Goal: Navigation & Orientation: Understand site structure

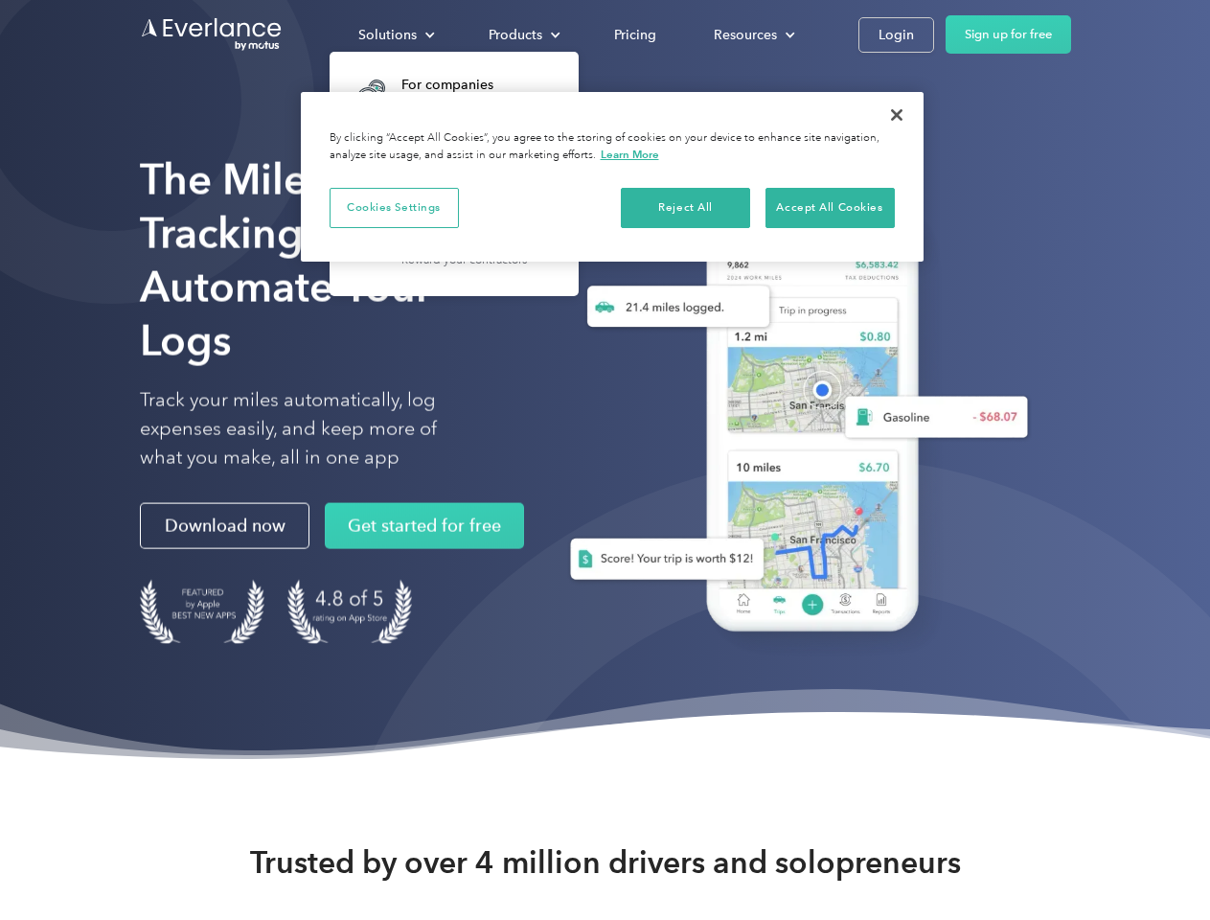
click at [396, 35] on div "Solutions" at bounding box center [387, 35] width 58 height 24
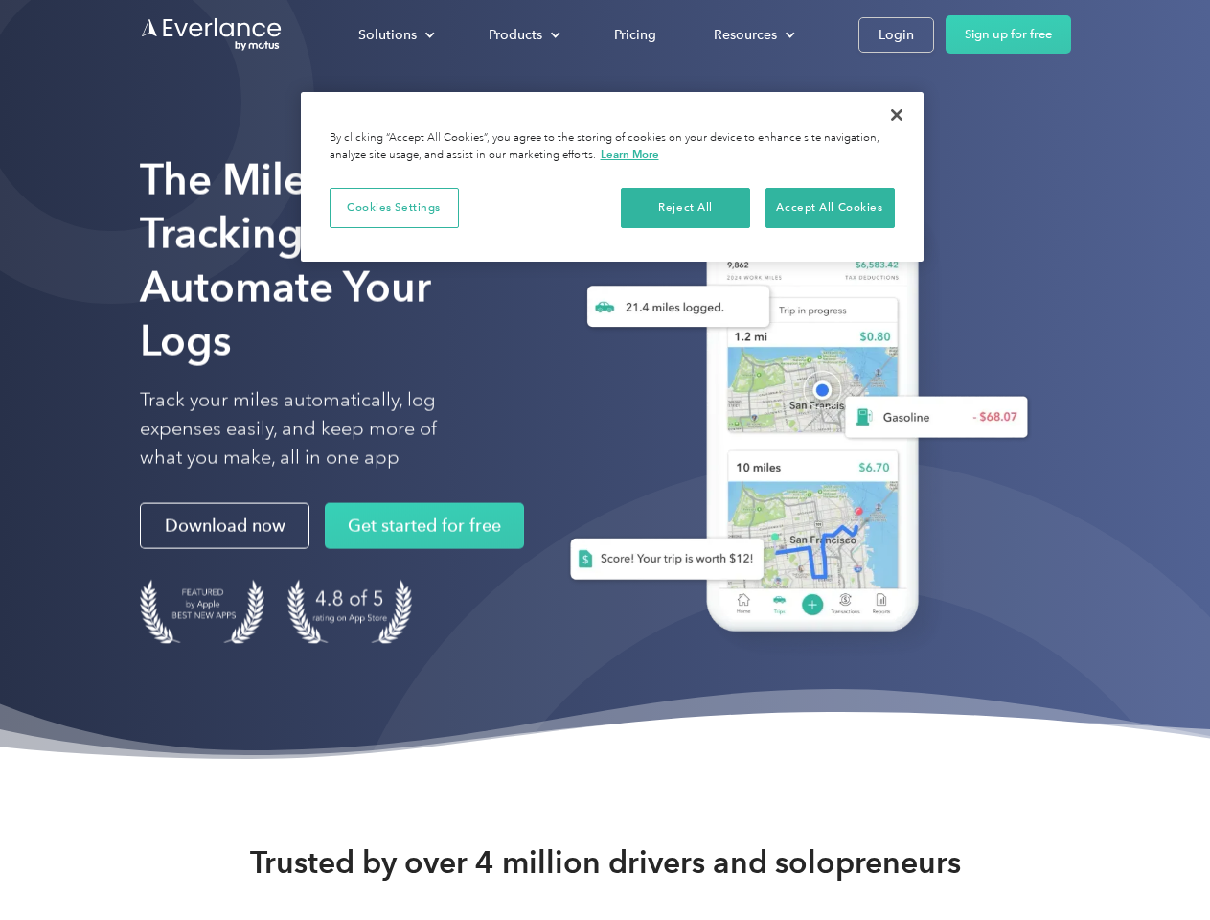
click at [522, 35] on div "Products" at bounding box center [516, 35] width 54 height 24
click at [752, 35] on div "Resources" at bounding box center [745, 35] width 63 height 24
click at [394, 207] on button "Cookies Settings" at bounding box center [394, 208] width 129 height 40
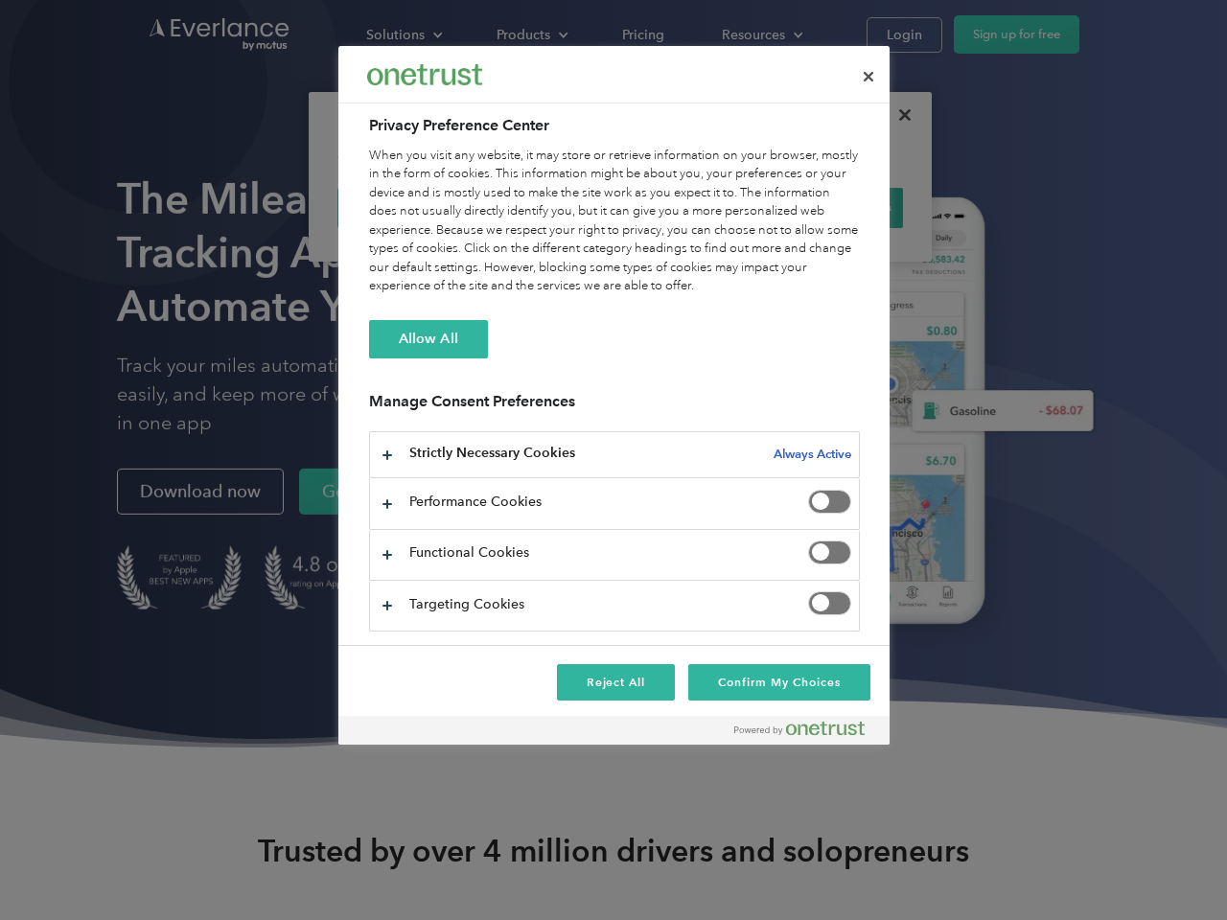
click at [686, 207] on div "When you visit any website, it may store or retrieve information on your browse…" at bounding box center [614, 222] width 491 height 150
click at [830, 207] on div "When you visit any website, it may store or retrieve information on your browse…" at bounding box center [614, 222] width 491 height 150
click at [897, 115] on div at bounding box center [613, 460] width 1227 height 920
